Goal: Transaction & Acquisition: Book appointment/travel/reservation

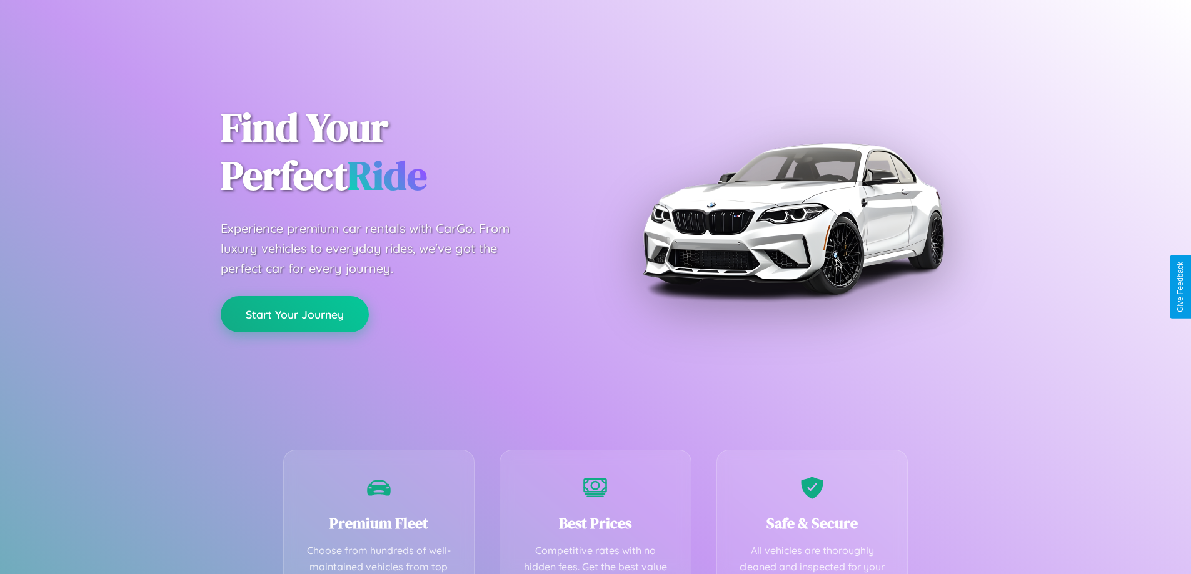
click at [294, 315] on button "Start Your Journey" at bounding box center [295, 314] width 148 height 36
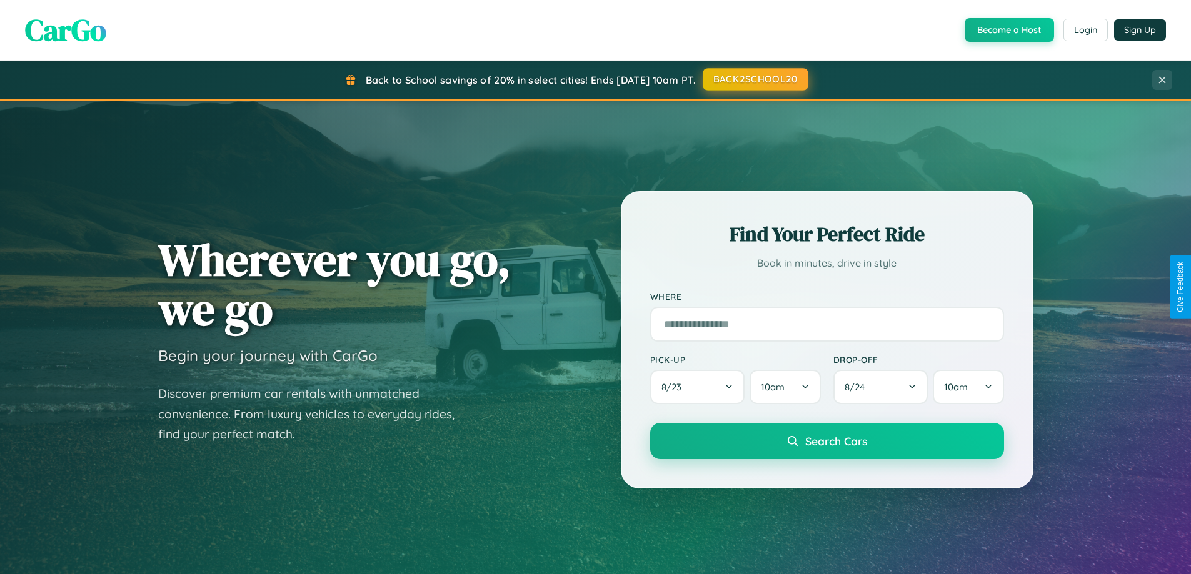
click at [754, 79] on button "BACK2SCHOOL20" at bounding box center [755, 79] width 106 height 22
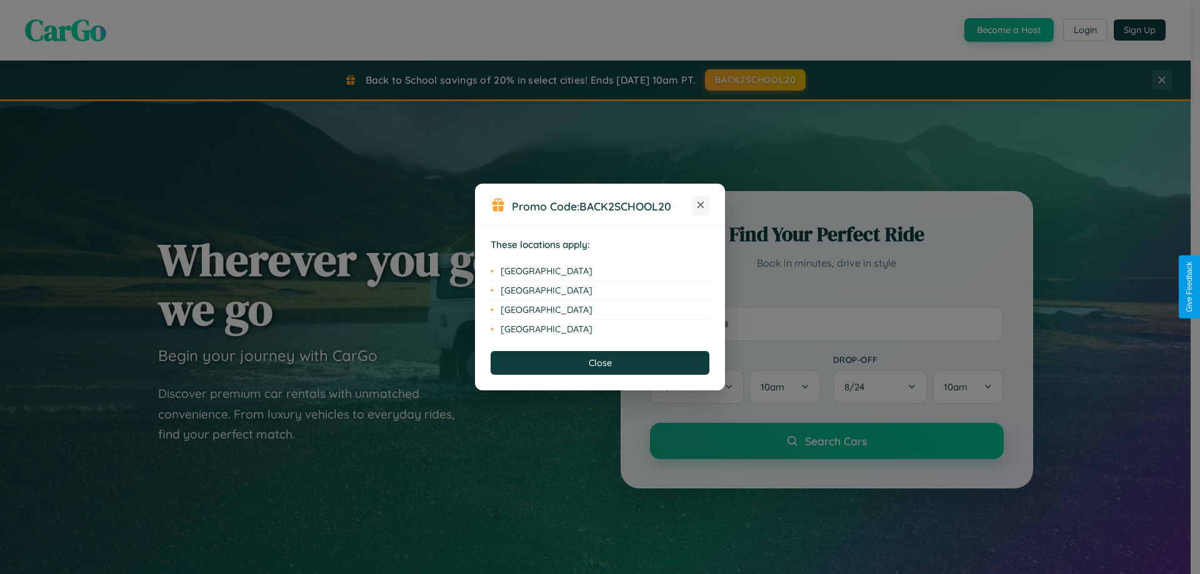
click at [701, 206] on icon at bounding box center [700, 205] width 7 height 7
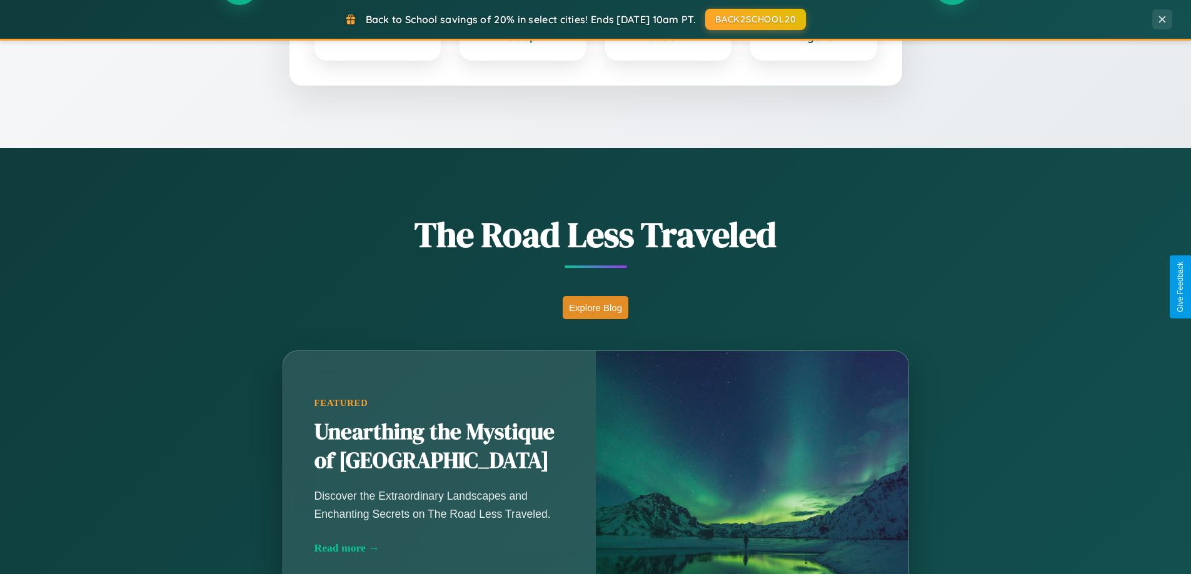
scroll to position [860, 0]
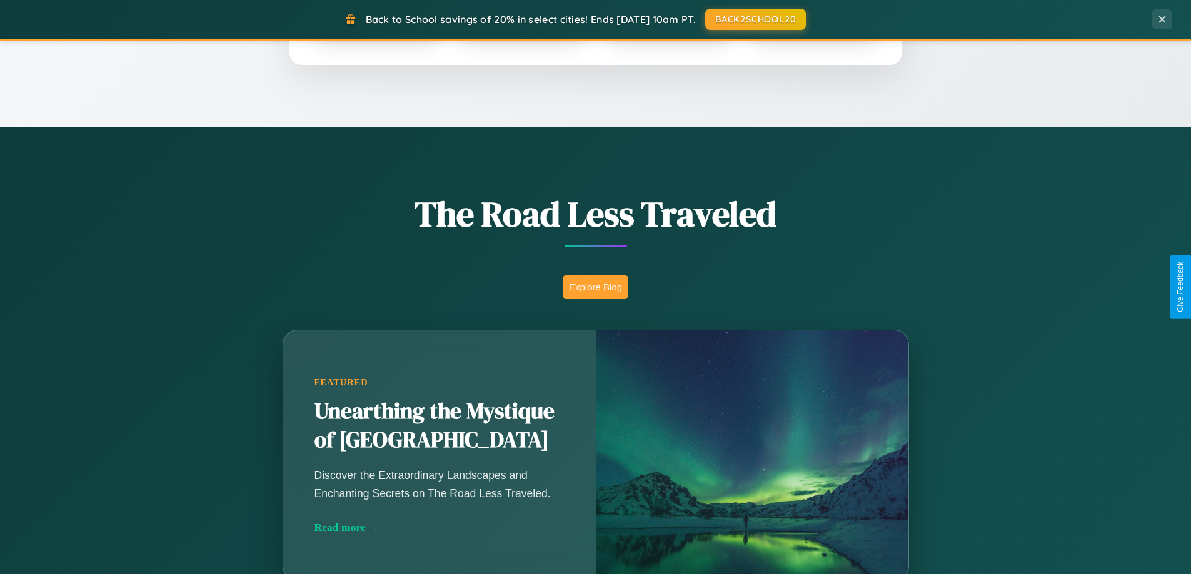
click at [595, 287] on button "Explore Blog" at bounding box center [595, 287] width 66 height 23
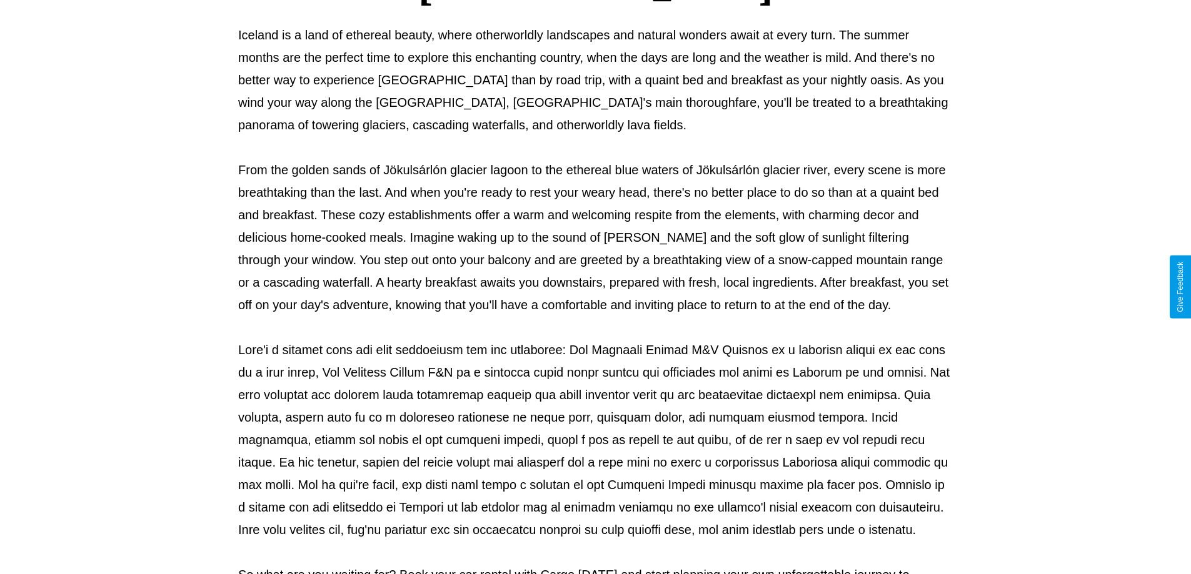
scroll to position [404, 0]
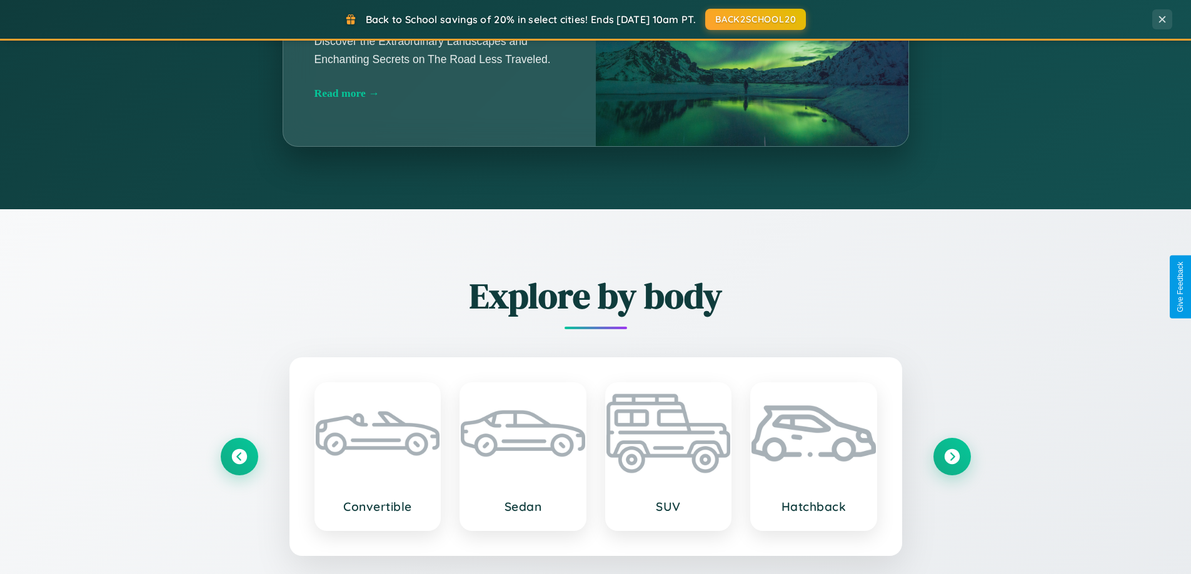
scroll to position [2008, 0]
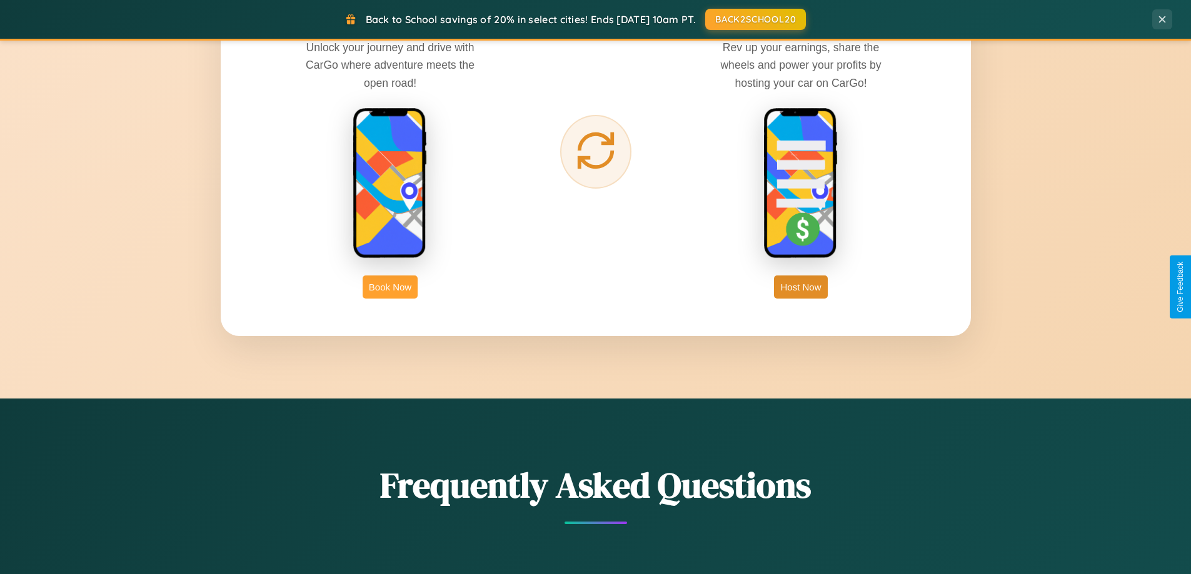
click at [390, 287] on button "Book Now" at bounding box center [389, 287] width 55 height 23
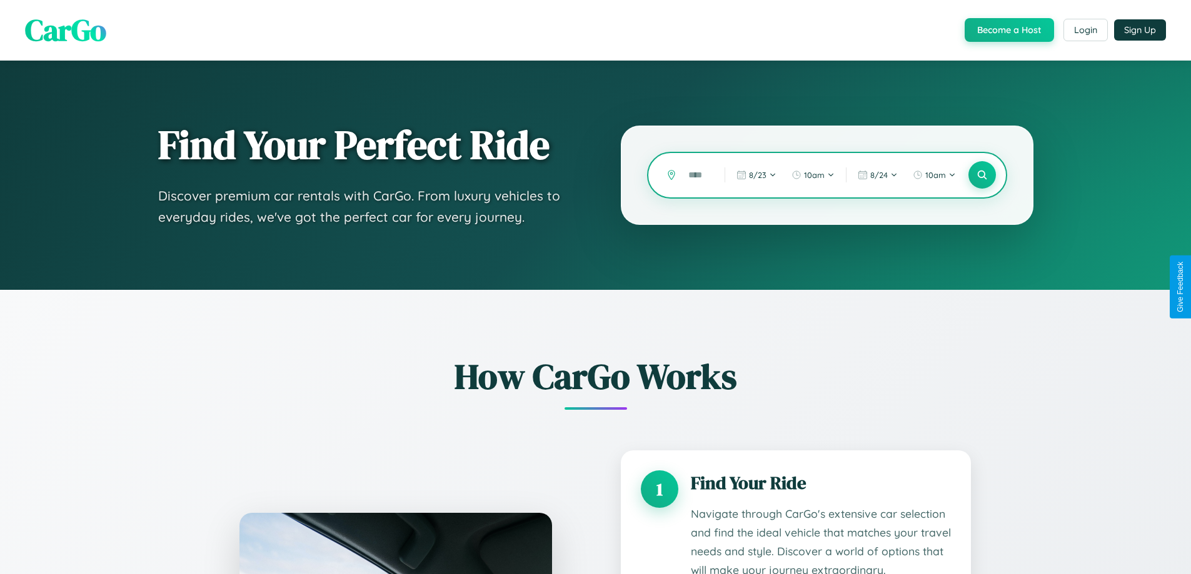
click at [697, 175] on input "text" at bounding box center [697, 175] width 30 height 22
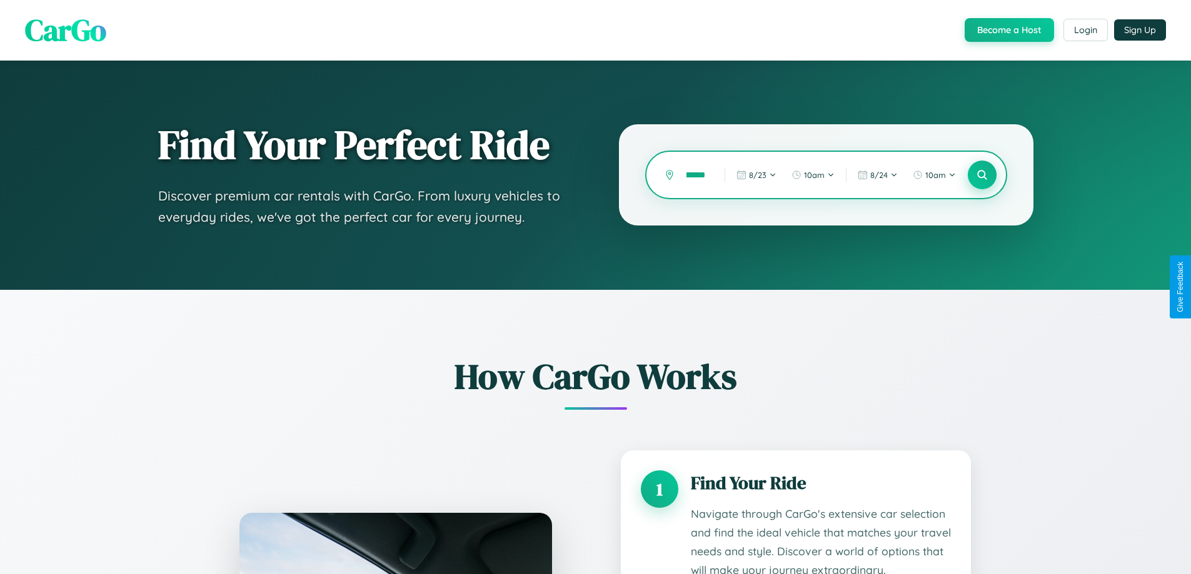
type input "******"
click at [981, 175] on icon at bounding box center [982, 175] width 12 height 12
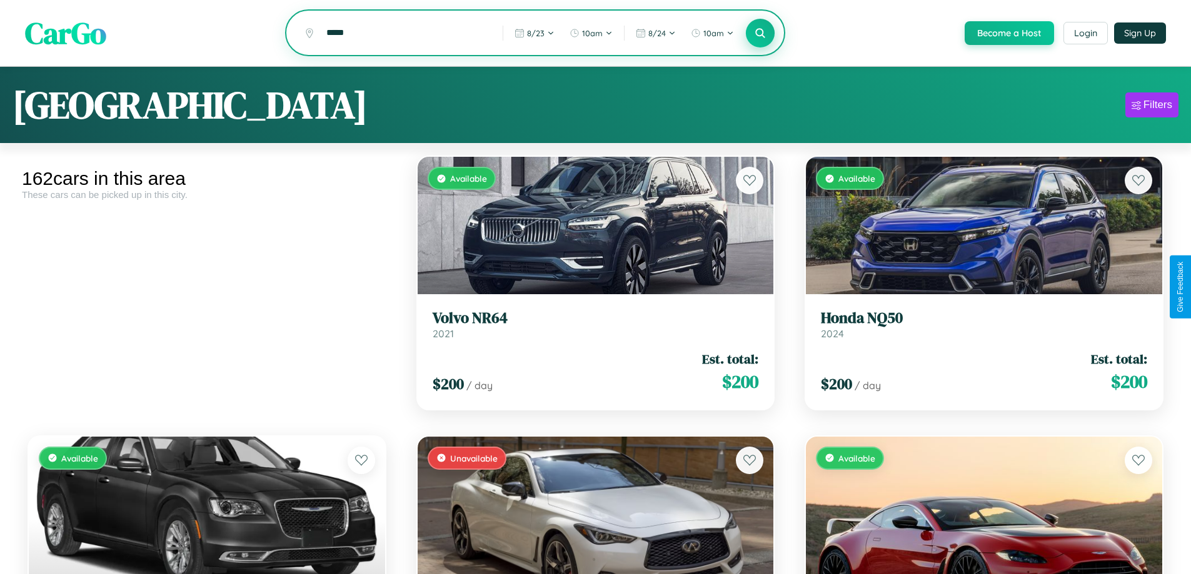
click at [759, 34] on icon at bounding box center [760, 33] width 12 height 12
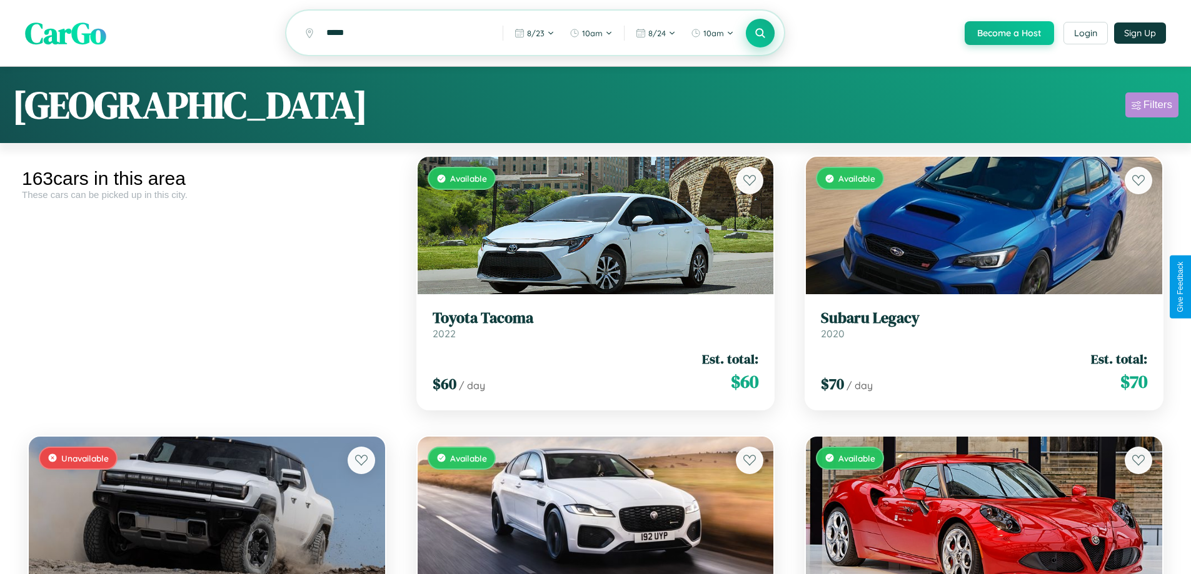
click at [1151, 107] on div "Filters" at bounding box center [1157, 105] width 29 height 12
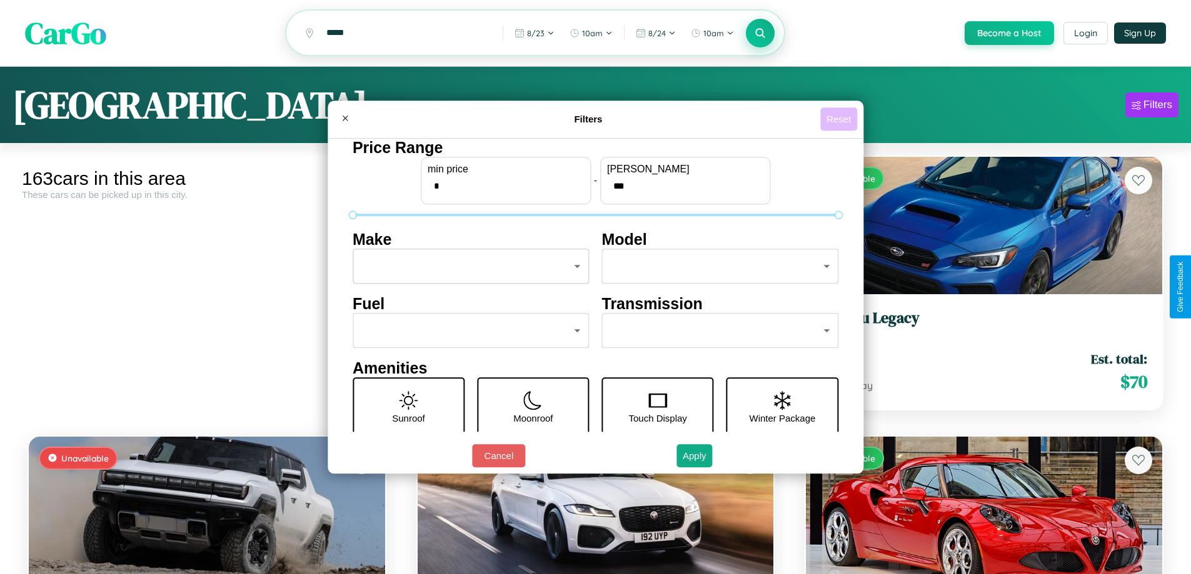
click at [840, 119] on button "Reset" at bounding box center [838, 118] width 37 height 23
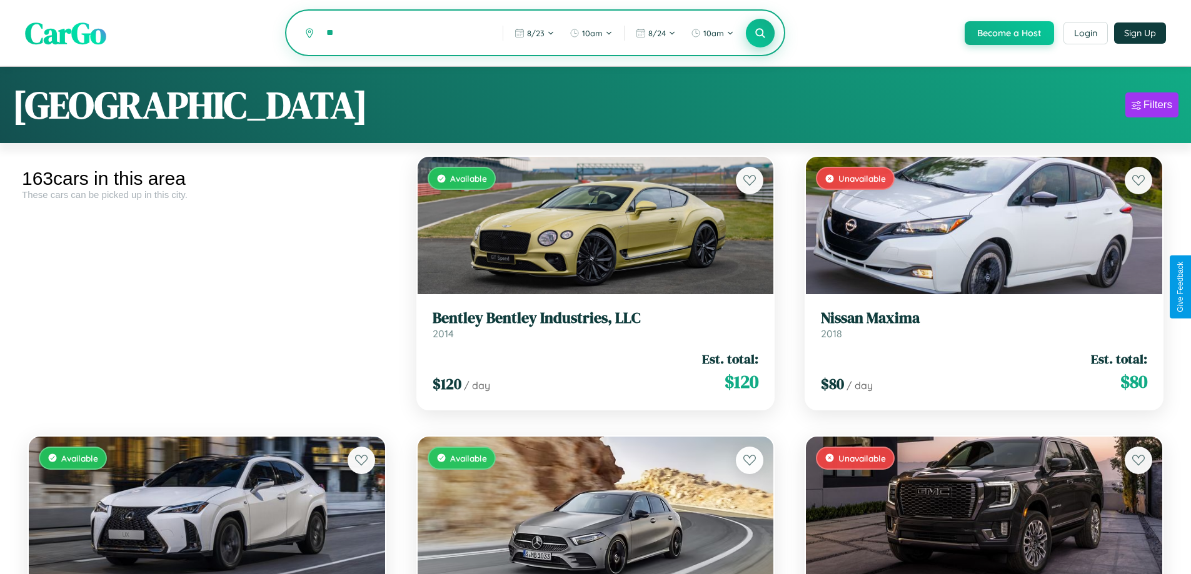
type input "*"
type input "**********"
click at [759, 34] on icon at bounding box center [760, 33] width 12 height 12
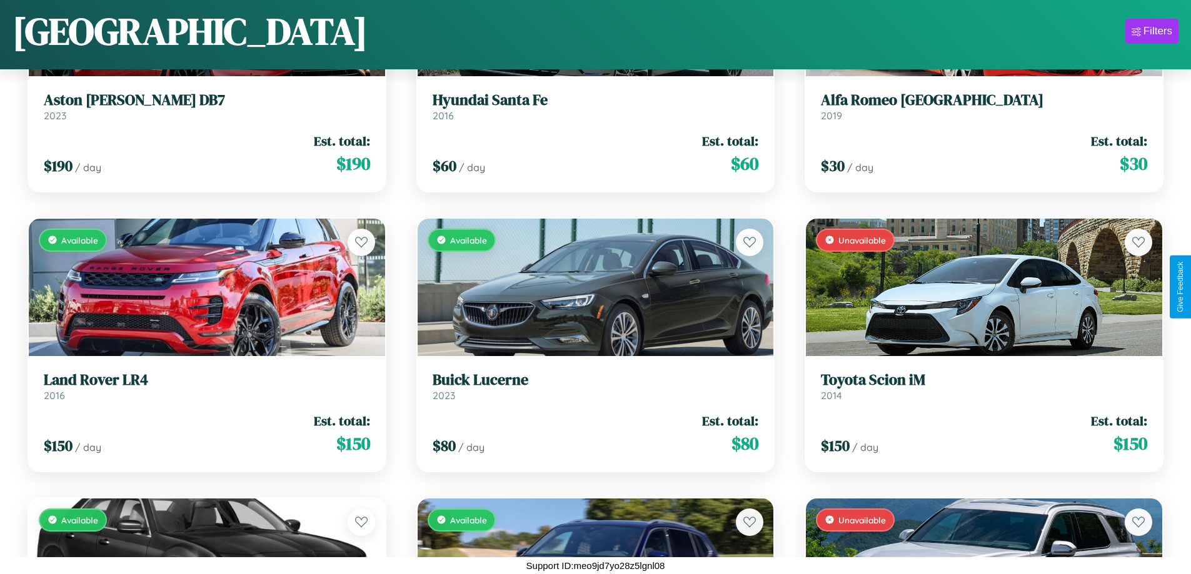
scroll to position [8852, 0]
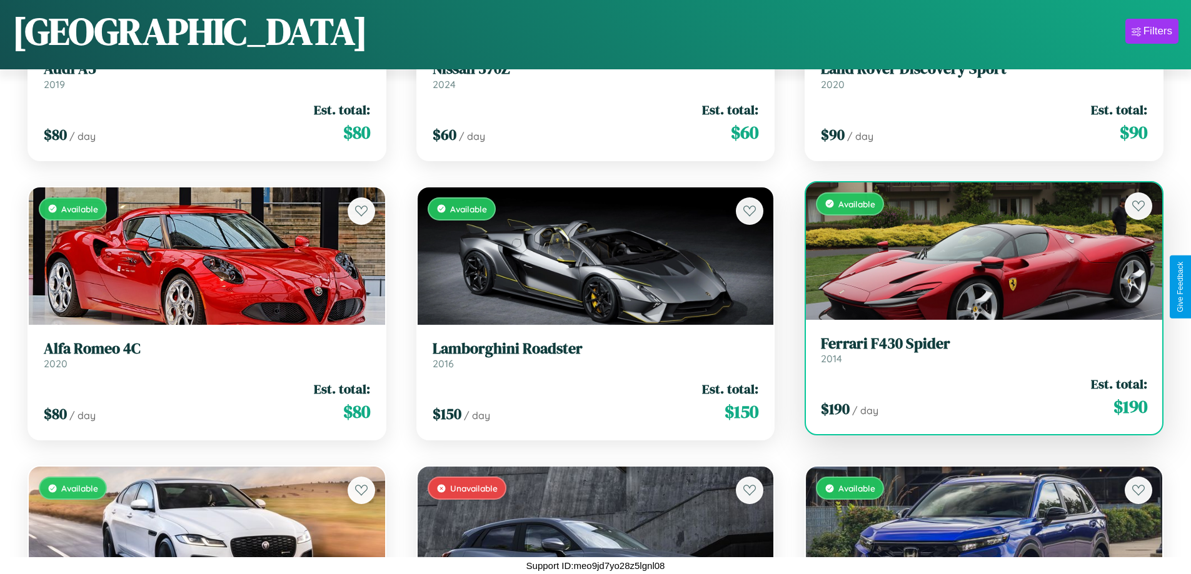
click at [976, 399] on div "$ 190 / day Est. total: $ 190" at bounding box center [984, 397] width 326 height 44
click at [976, 397] on div "$ 190 / day Est. total: $ 190" at bounding box center [984, 397] width 326 height 44
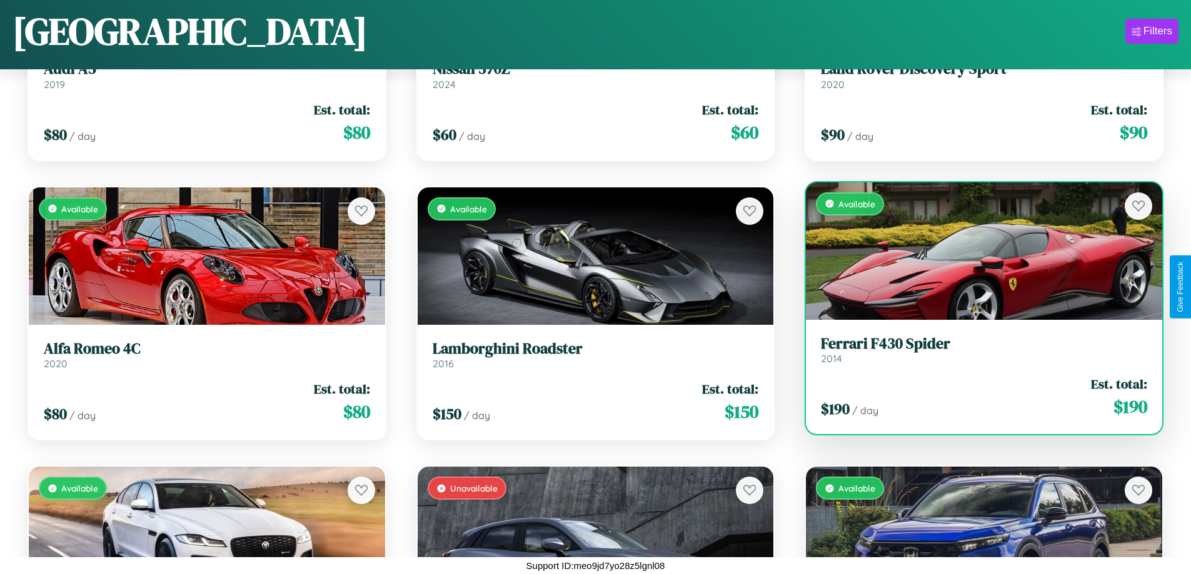
click at [976, 397] on div "$ 190 / day Est. total: $ 190" at bounding box center [984, 397] width 326 height 44
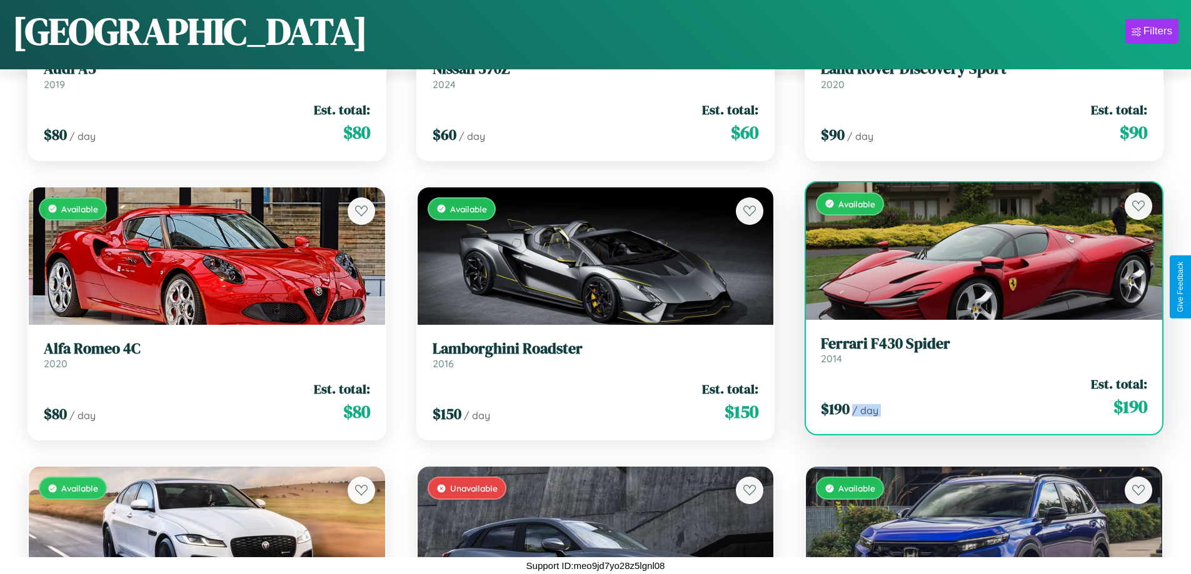
click at [976, 397] on div "$ 190 / day Est. total: $ 190" at bounding box center [984, 397] width 326 height 44
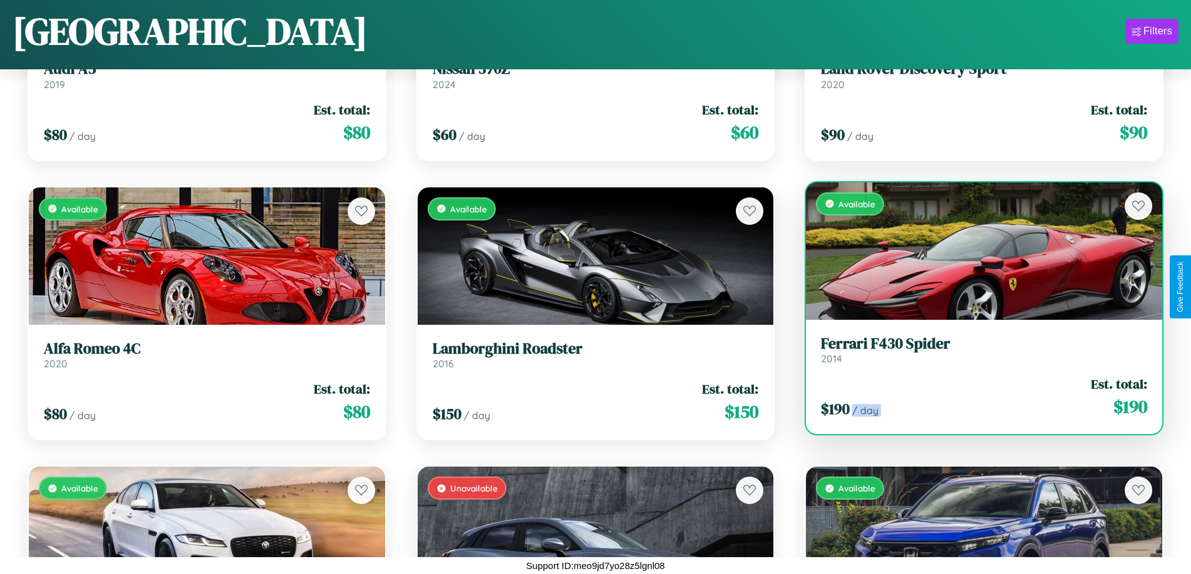
click at [976, 397] on div "$ 190 / day Est. total: $ 190" at bounding box center [984, 397] width 326 height 44
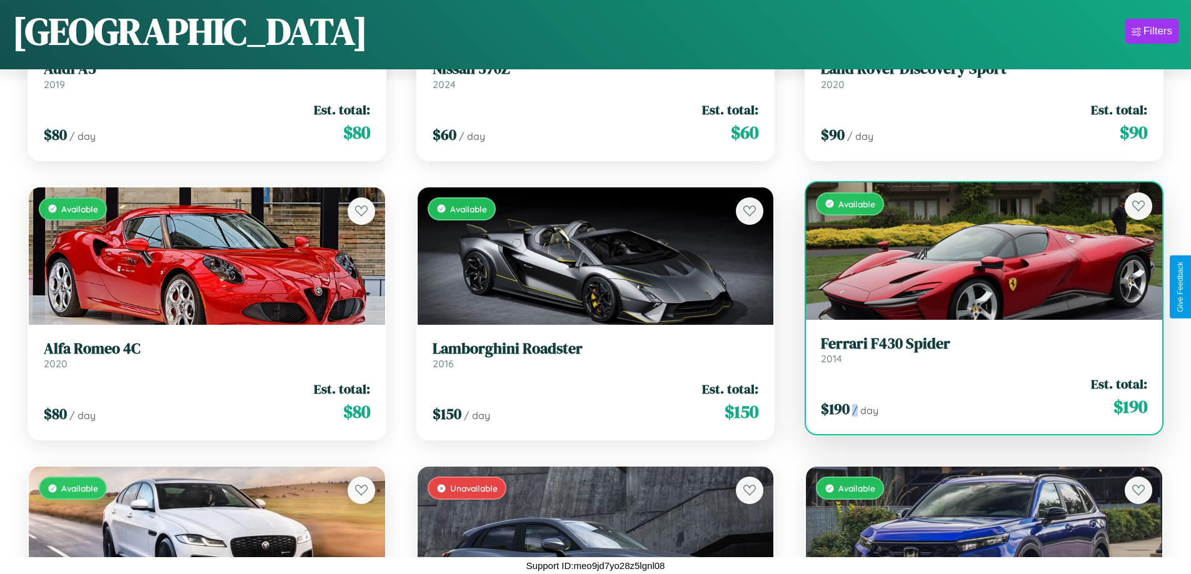
click at [976, 397] on div "$ 190 / day Est. total: $ 190" at bounding box center [984, 397] width 326 height 44
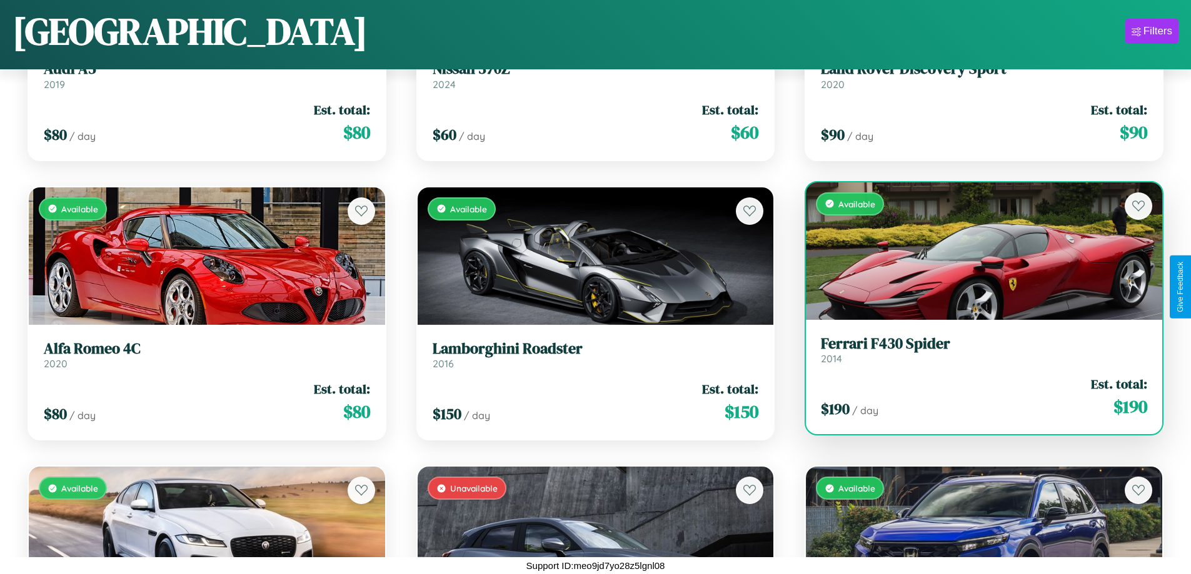
click at [976, 349] on h3 "Ferrari F430 Spider" at bounding box center [984, 344] width 326 height 18
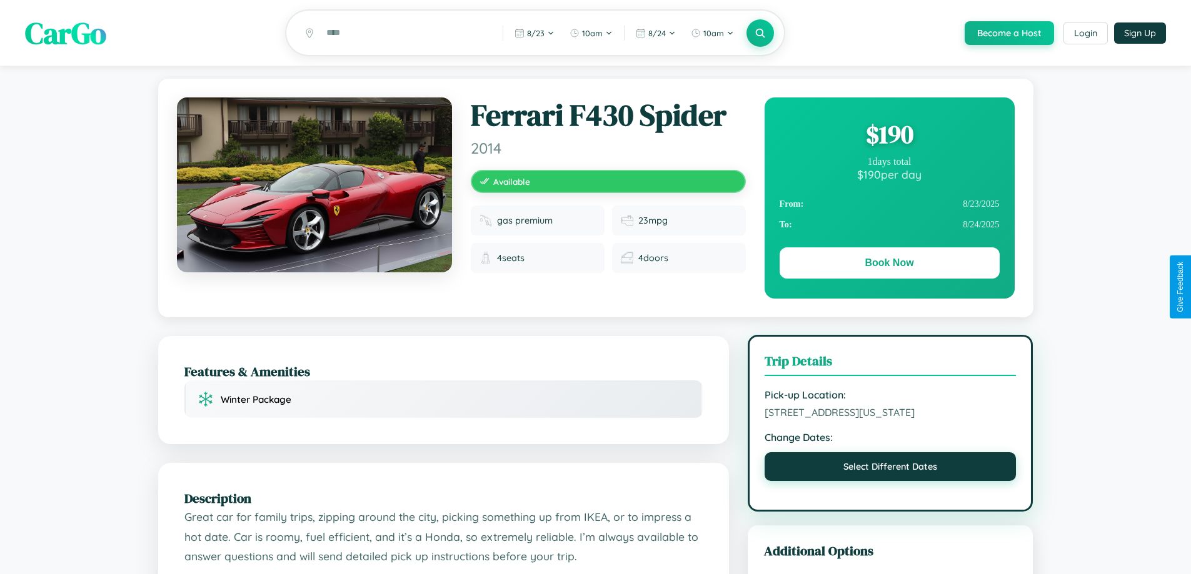
click at [890, 481] on button "Select Different Dates" at bounding box center [890, 466] width 252 height 29
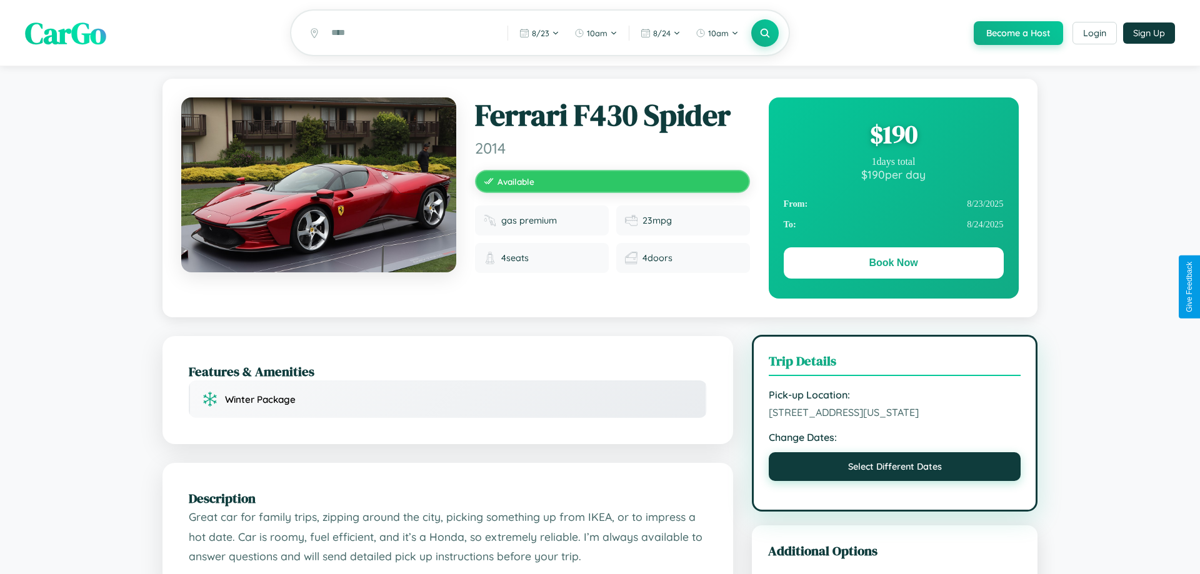
select select "*"
select select "****"
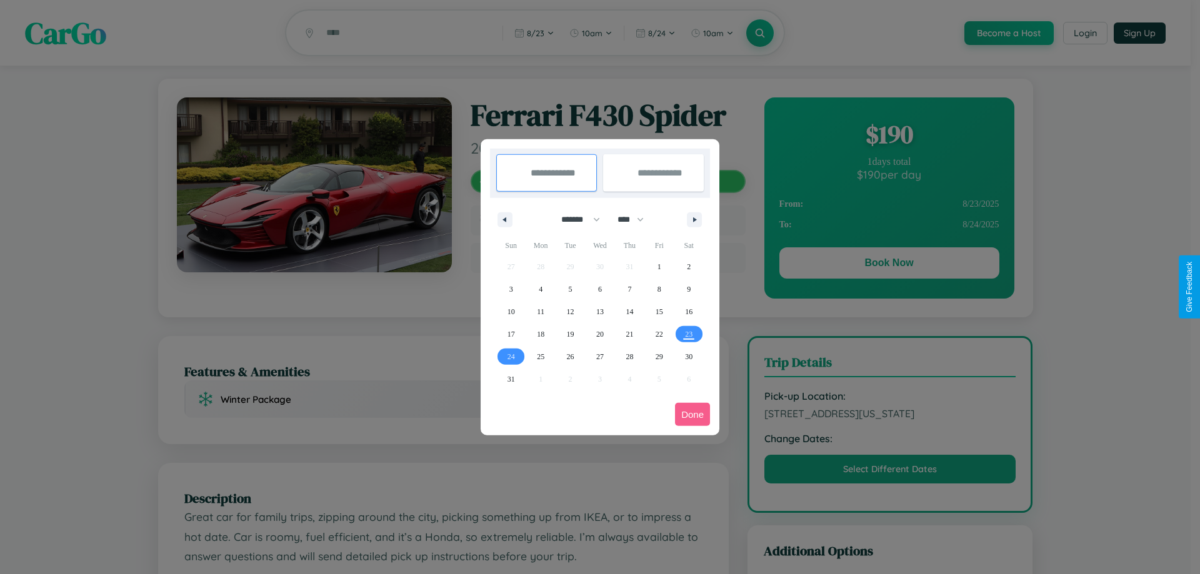
click at [575, 219] on select "******* ******** ***** ***** *** **** **** ****** ********* ******* ******** **…" at bounding box center [578, 219] width 53 height 21
select select "*"
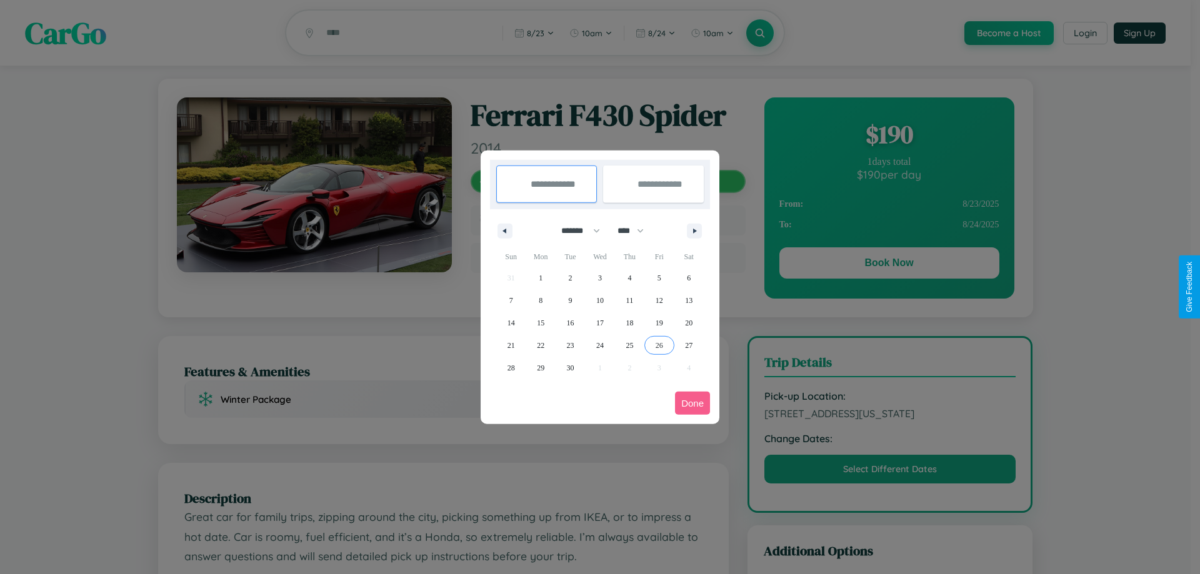
click at [659, 345] on span "26" at bounding box center [659, 345] width 7 height 22
type input "**********"
click at [694, 231] on icon "button" at bounding box center [697, 231] width 6 height 5
select select "*"
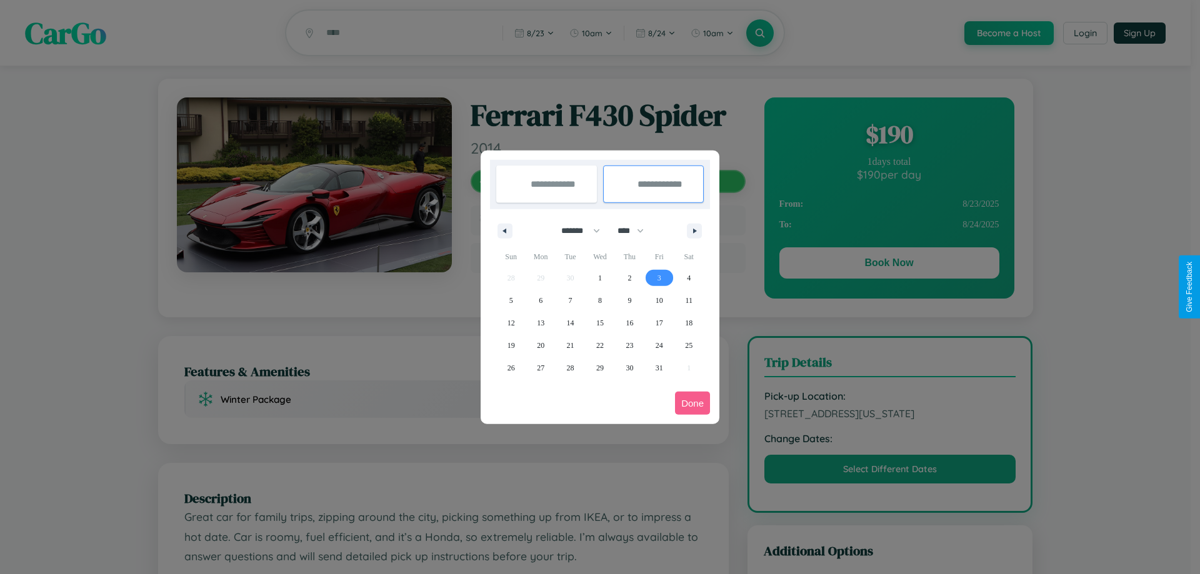
click at [659, 277] on span "3" at bounding box center [659, 278] width 4 height 22
type input "**********"
select select "*"
click at [692, 403] on button "Done" at bounding box center [692, 403] width 35 height 23
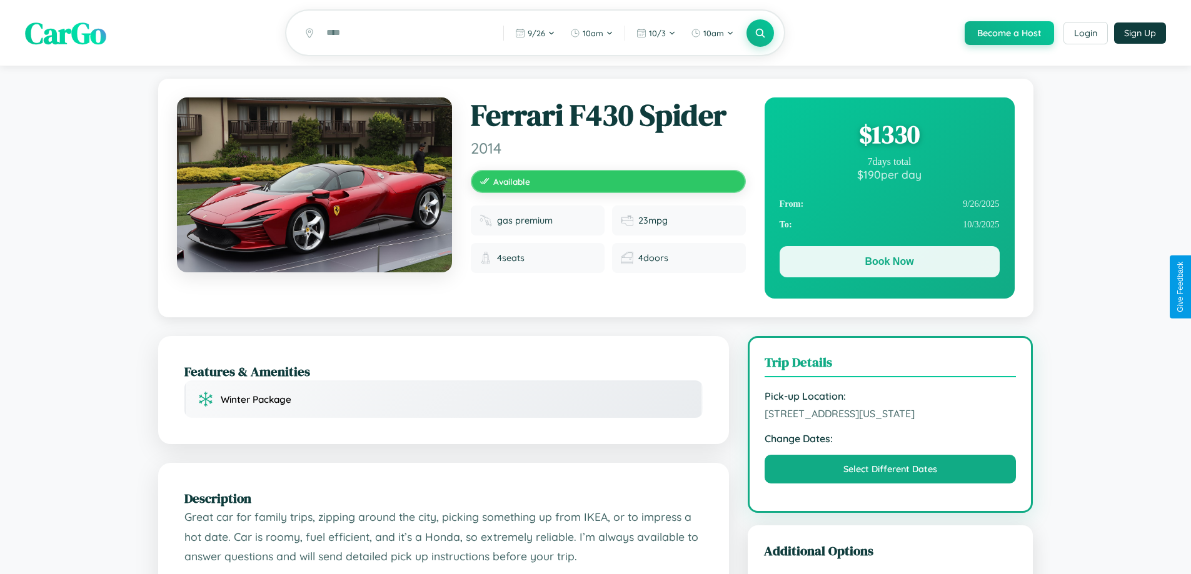
click at [889, 264] on button "Book Now" at bounding box center [889, 261] width 220 height 31
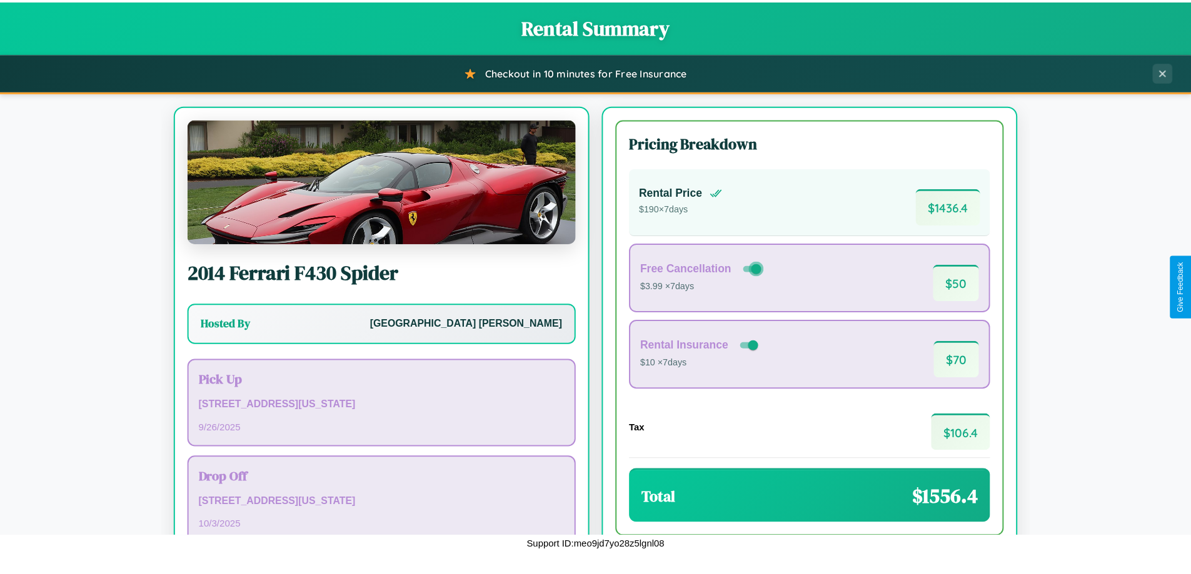
scroll to position [86, 0]
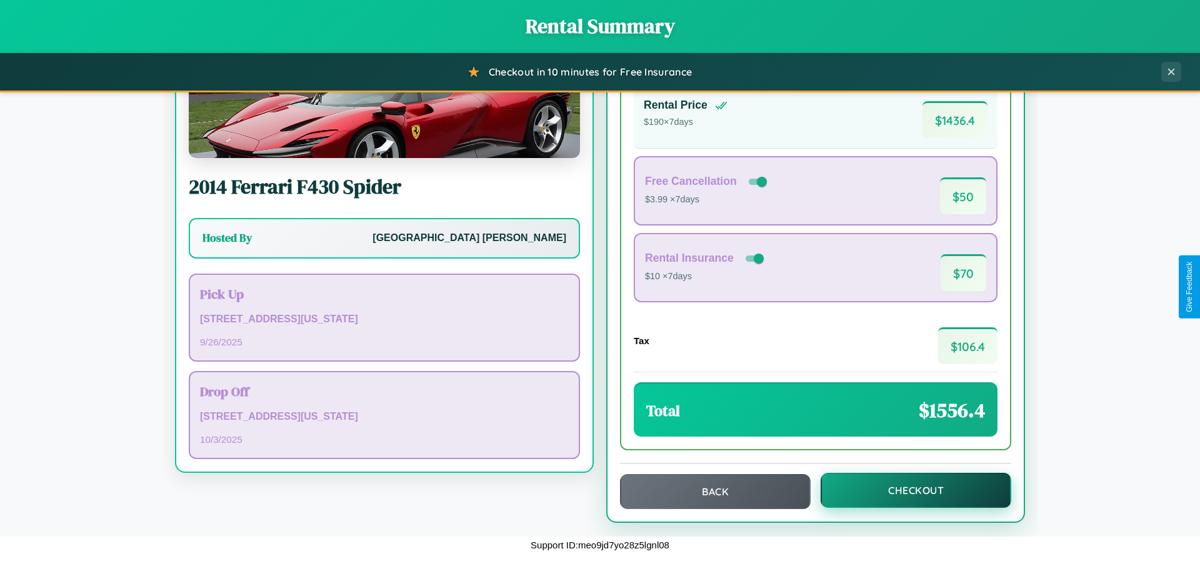
click at [907, 491] on button "Checkout" at bounding box center [916, 490] width 191 height 35
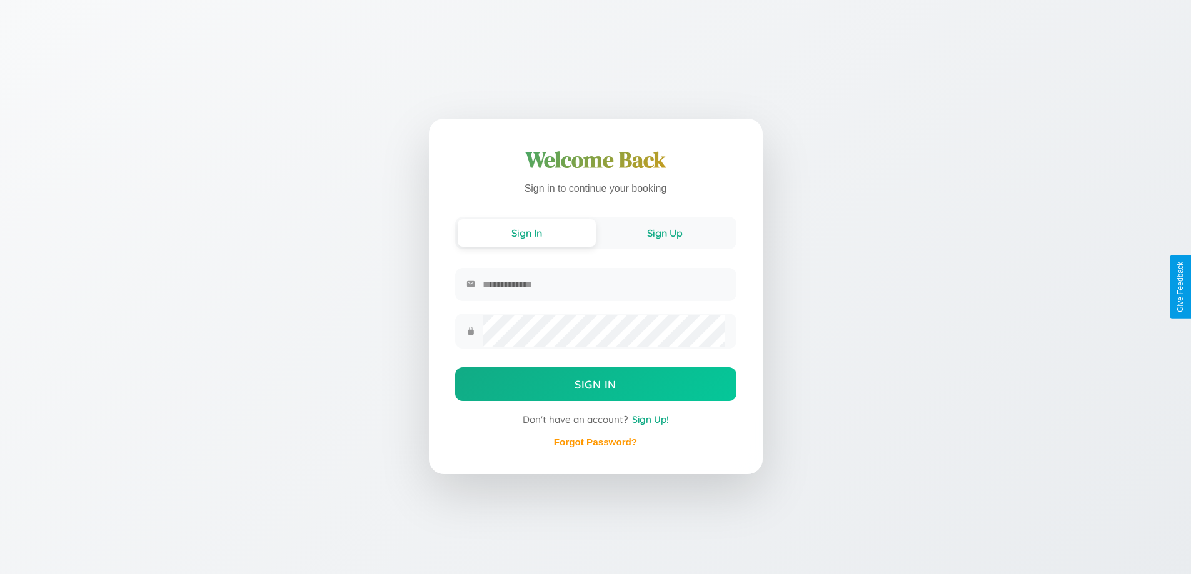
click at [664, 232] on button "Sign Up" at bounding box center [665, 232] width 138 height 27
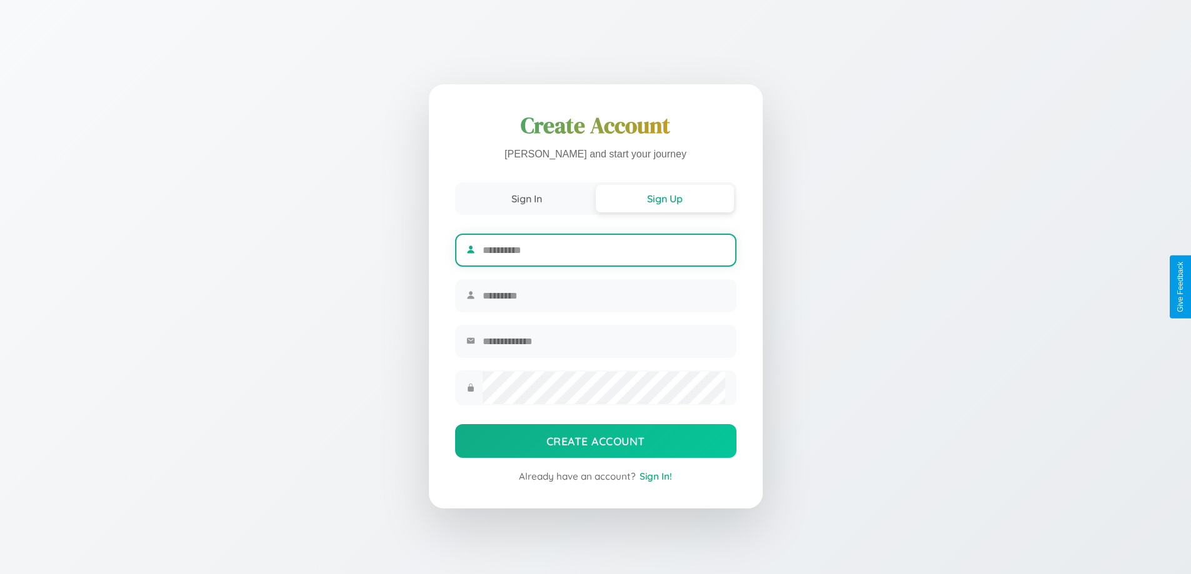
click at [603, 248] on input "text" at bounding box center [603, 250] width 242 height 31
type input "*****"
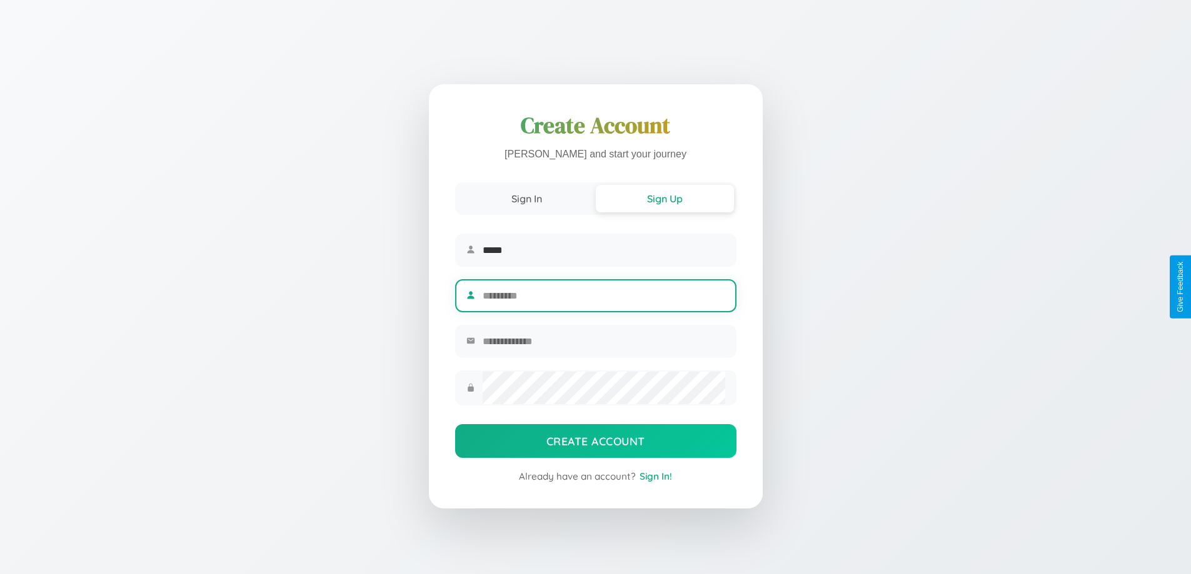
click at [603, 296] on input "text" at bounding box center [603, 296] width 242 height 31
type input "******"
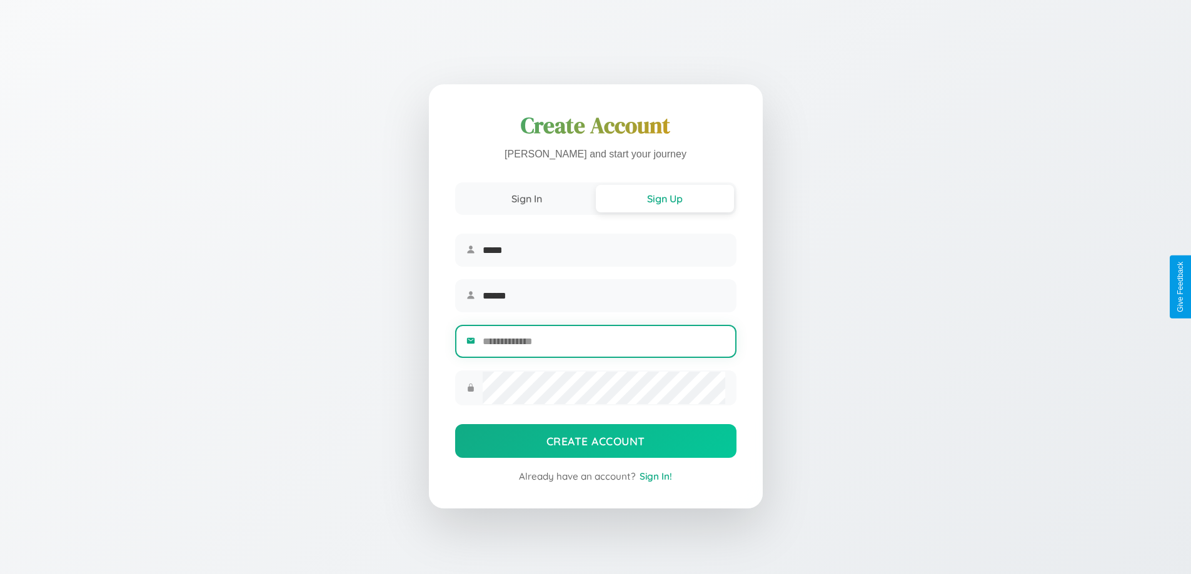
click at [603, 343] on input "email" at bounding box center [603, 341] width 242 height 31
type input "**********"
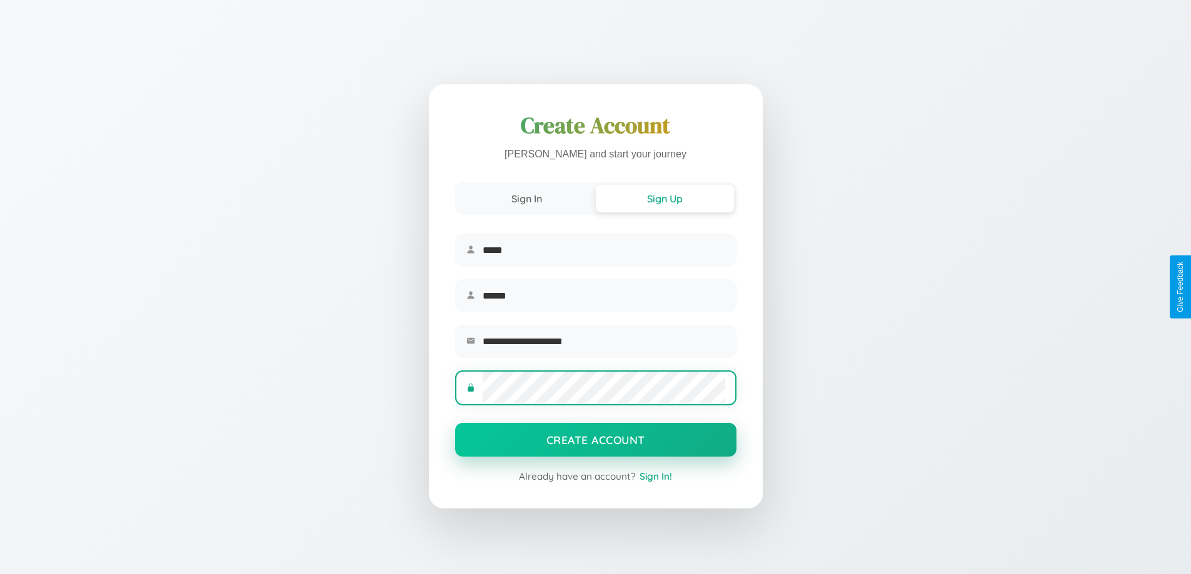
click at [595, 444] on button "Create Account" at bounding box center [595, 440] width 281 height 34
